Goal: Task Accomplishment & Management: Manage account settings

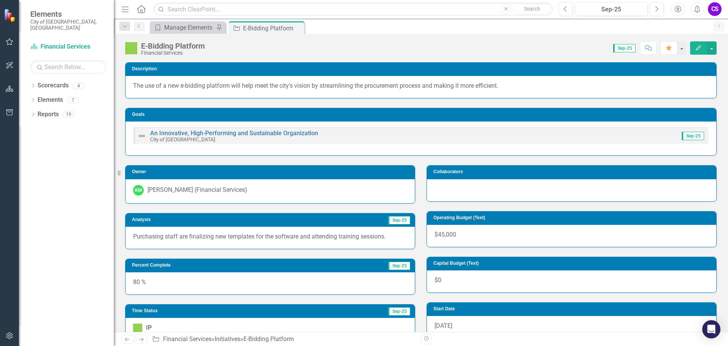
scroll to position [38, 0]
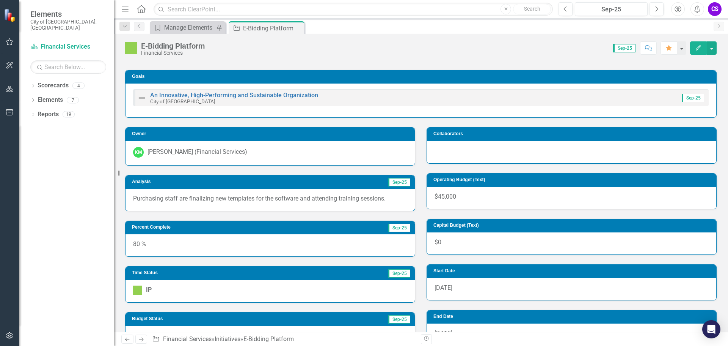
click at [219, 198] on p "Purchasing staff are finalizing new templates for the software and attending tr…" at bounding box center [270, 198] width 274 height 9
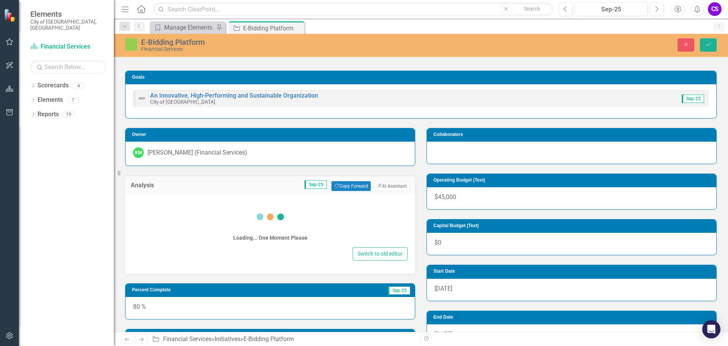
click at [219, 198] on div "Loading... One Moment Please Switch to old editor" at bounding box center [270, 234] width 290 height 80
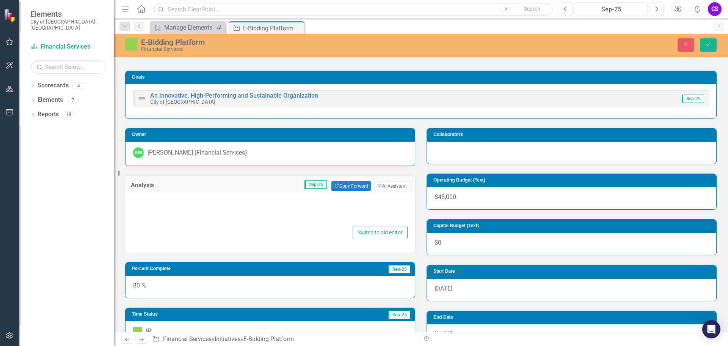
type textarea "<p>Purchasing staff are finalizing new templates for the software and attending…"
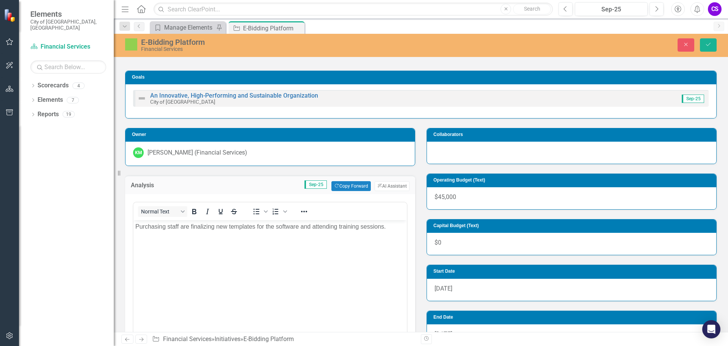
scroll to position [0, 0]
click at [167, 229] on p "Purchasing staff are finalizing new templates for the software and attending tr…" at bounding box center [270, 226] width 270 height 9
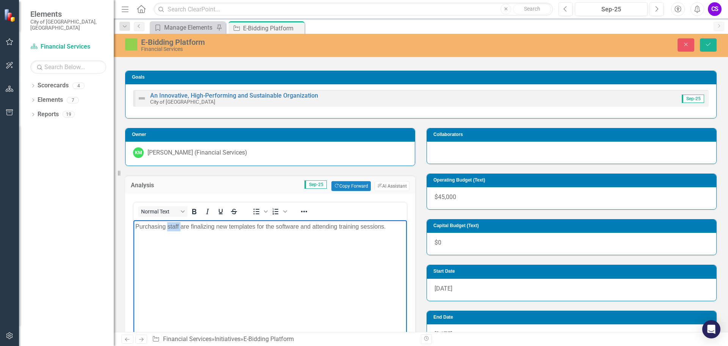
click at [167, 229] on p "Purchasing staff are finalizing new templates for the software and attending tr…" at bounding box center [270, 226] width 270 height 9
copy p "Purchasing staff are finalizing new templates for the software and attending tr…"
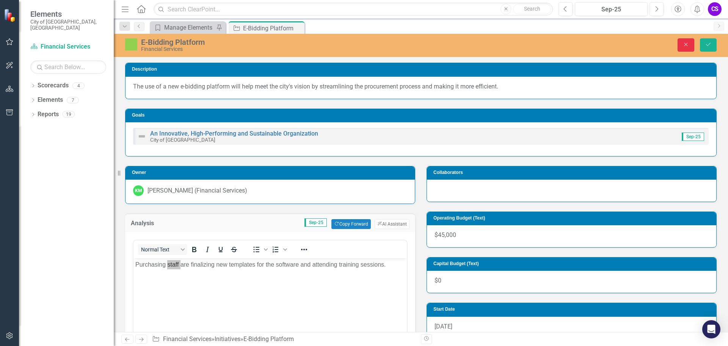
click at [690, 44] on icon "Close" at bounding box center [686, 44] width 7 height 5
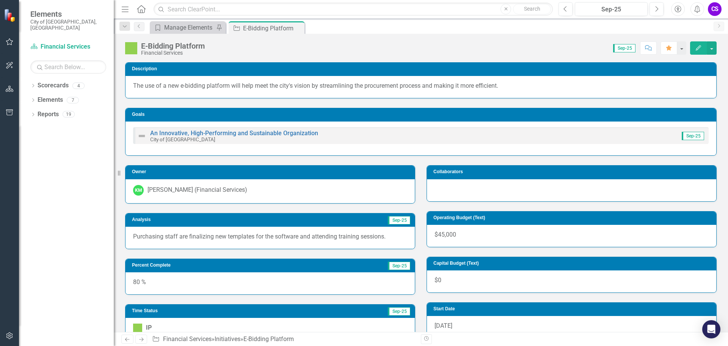
click at [695, 47] on button "Edit" at bounding box center [698, 47] width 17 height 13
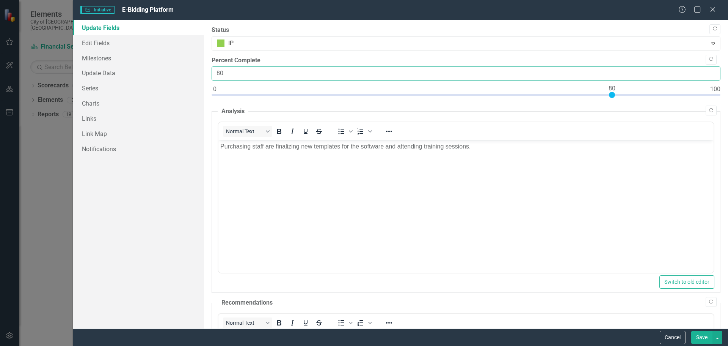
click at [250, 70] on input "80" at bounding box center [466, 73] width 509 height 14
type input "85"
click at [703, 339] on button "Save" at bounding box center [702, 336] width 21 height 13
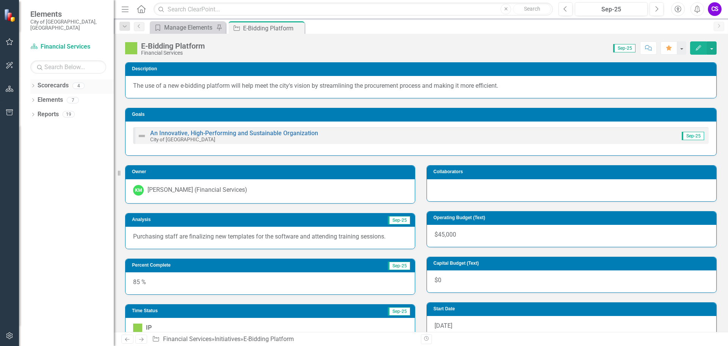
click at [45, 81] on link "Scorecards" at bounding box center [53, 85] width 31 height 9
click at [48, 42] on link "Scorecard Financial Services" at bounding box center [68, 46] width 76 height 9
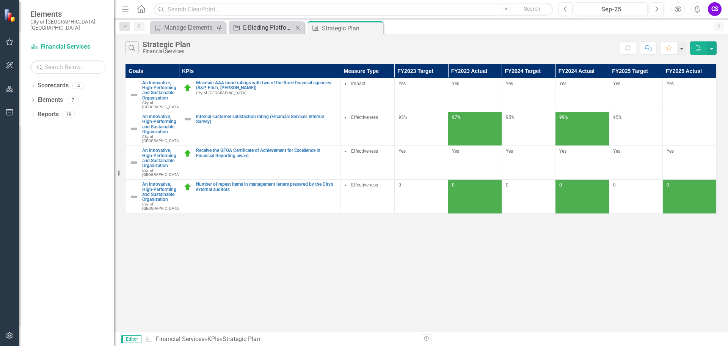
click at [263, 28] on div "E-Bidding Platform" at bounding box center [268, 27] width 50 height 9
